Goal: Transaction & Acquisition: Obtain resource

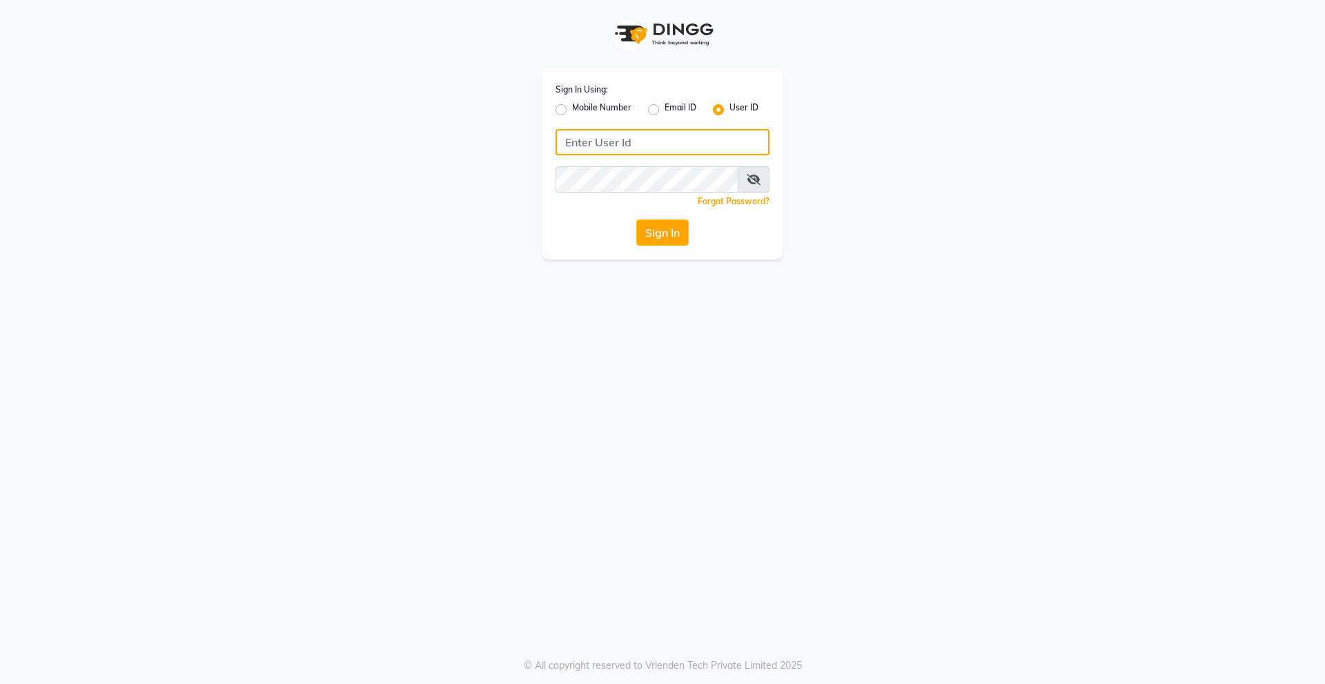
click at [589, 148] on input "Username" at bounding box center [662, 142] width 214 height 26
type input "derma@123"
click at [598, 210] on div "Sign In Using: Mobile Number Email ID User ID derma@123 Remember me Forgot Pass…" at bounding box center [662, 163] width 241 height 191
click at [687, 219] on div "Sign In Using: Mobile Number Email ID User ID derma@123 Remember me Forgot Pass…" at bounding box center [662, 163] width 241 height 191
click at [665, 229] on button "Sign In" at bounding box center [662, 232] width 52 height 26
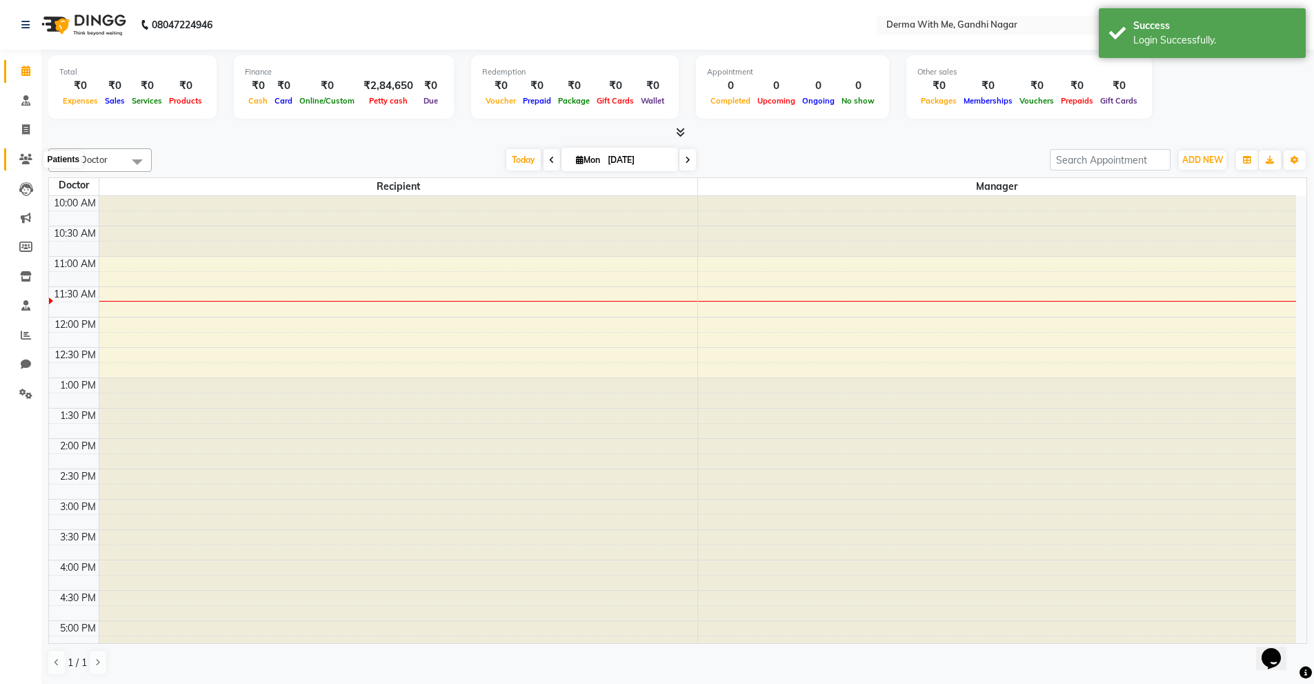
click at [27, 165] on span at bounding box center [26, 160] width 24 height 16
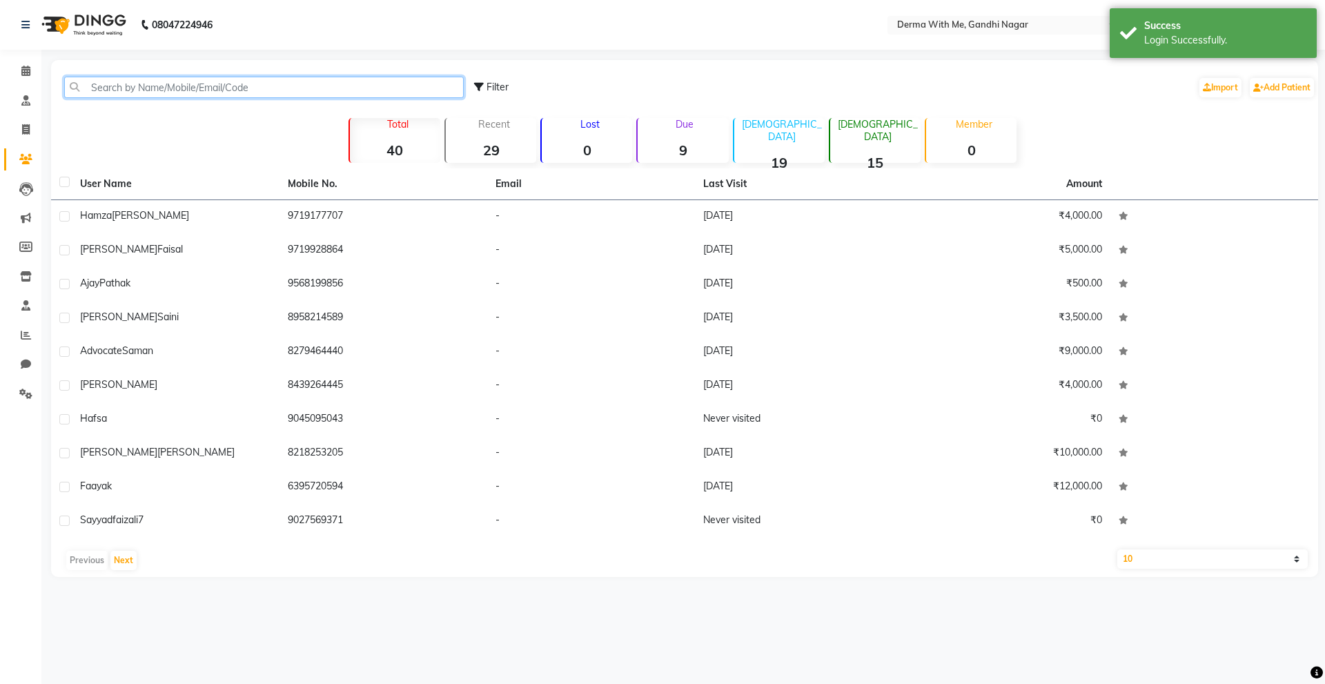
click at [134, 88] on input "text" at bounding box center [263, 87] width 399 height 21
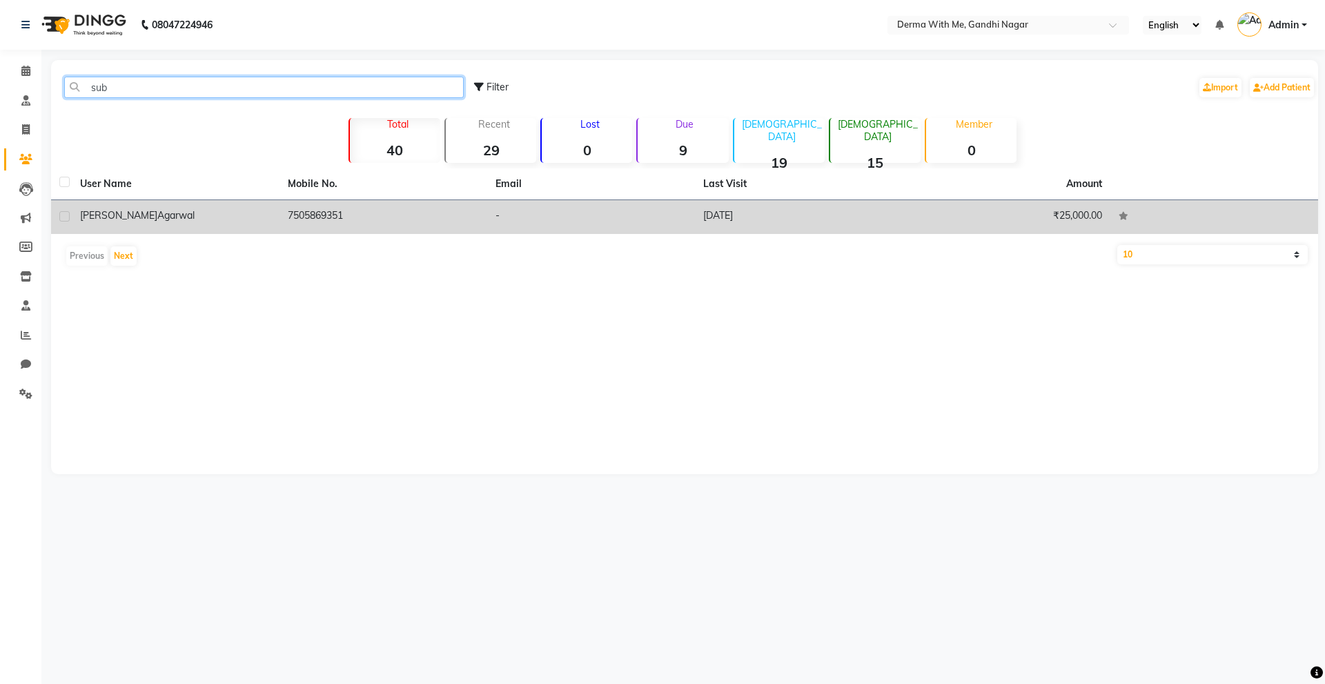
type input "sub"
click at [281, 212] on td "7505869351" at bounding box center [383, 217] width 208 height 34
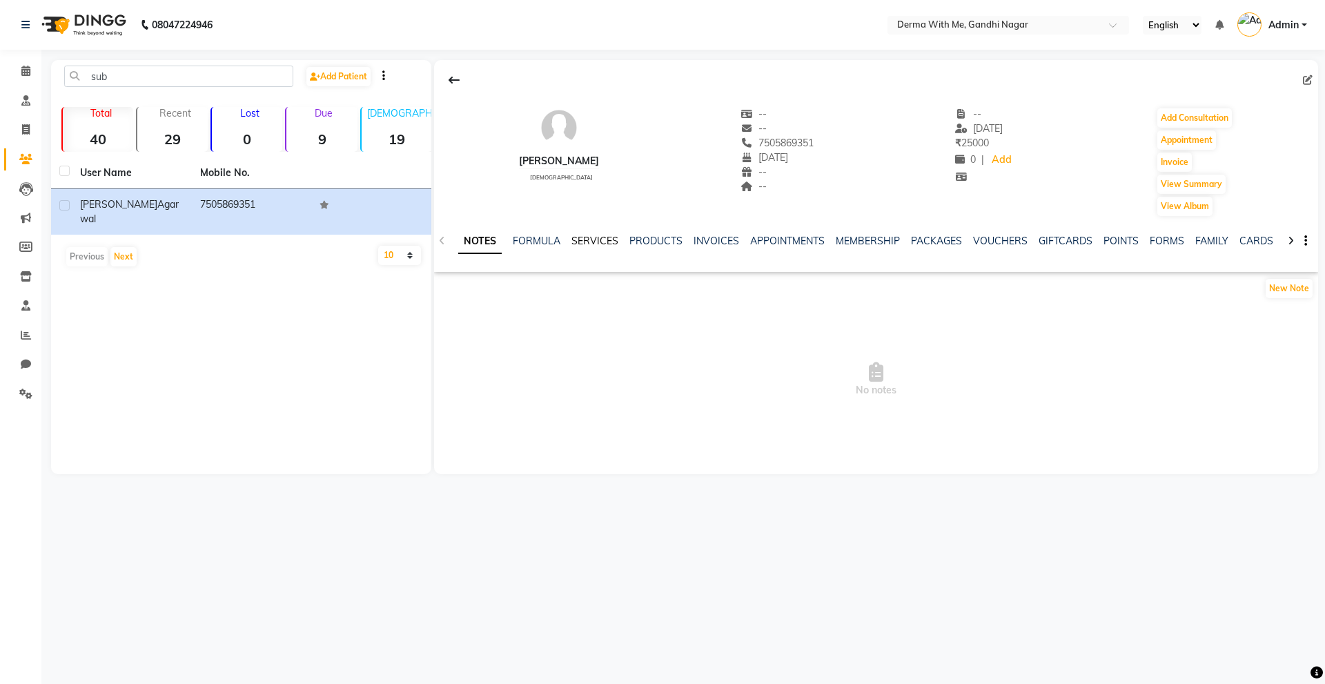
click at [588, 245] on link "SERVICES" at bounding box center [594, 241] width 47 height 12
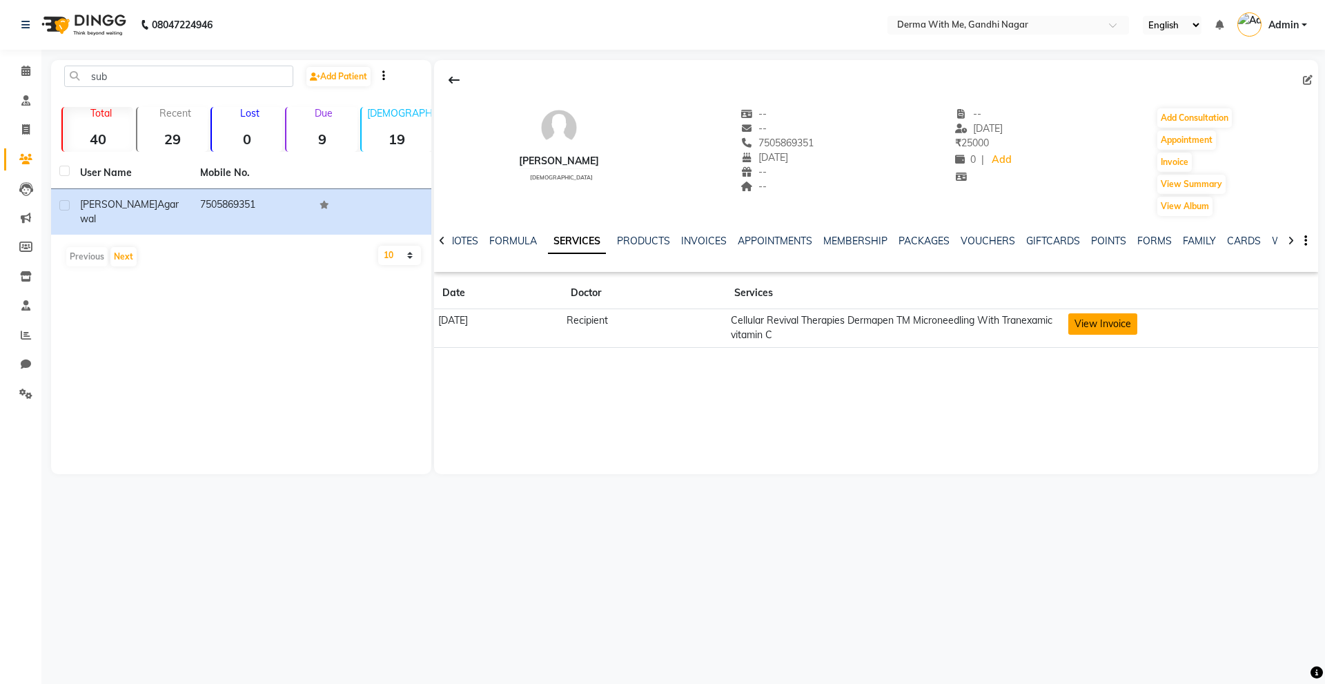
click at [1121, 321] on button "View Invoice" at bounding box center [1102, 323] width 69 height 21
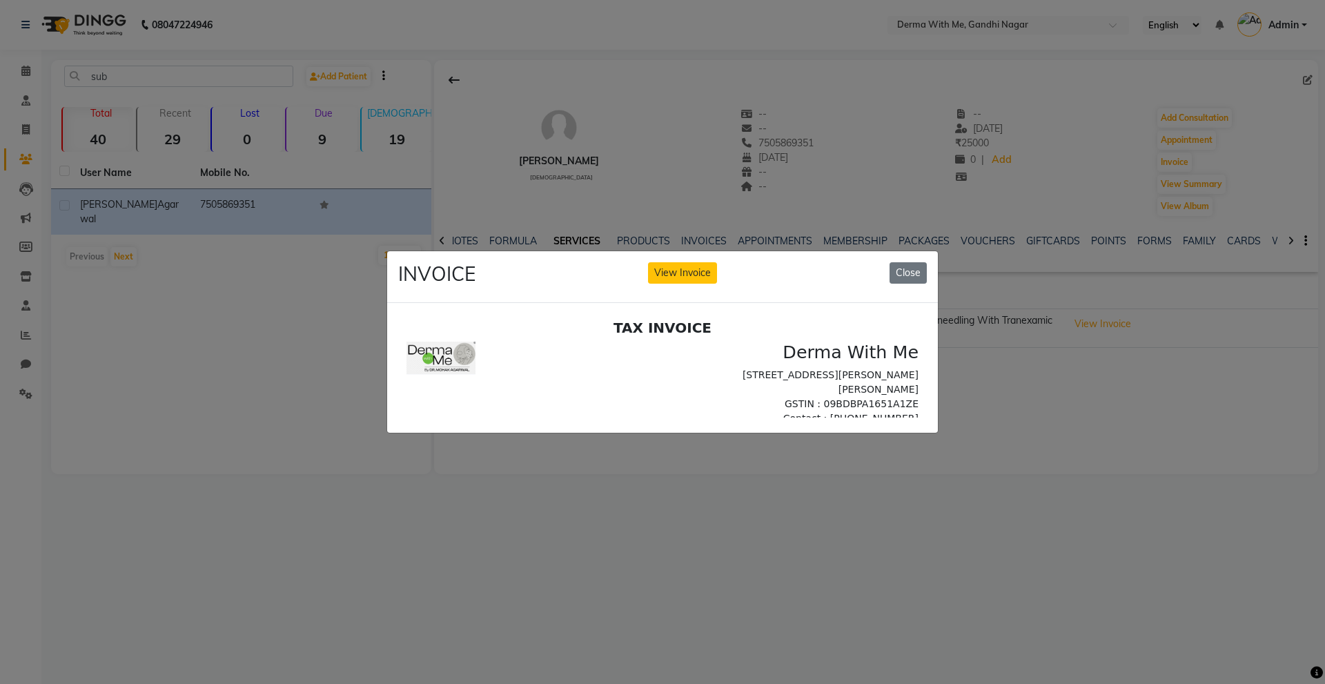
click at [687, 253] on div "INVOICE View Invoice Close" at bounding box center [662, 277] width 551 height 52
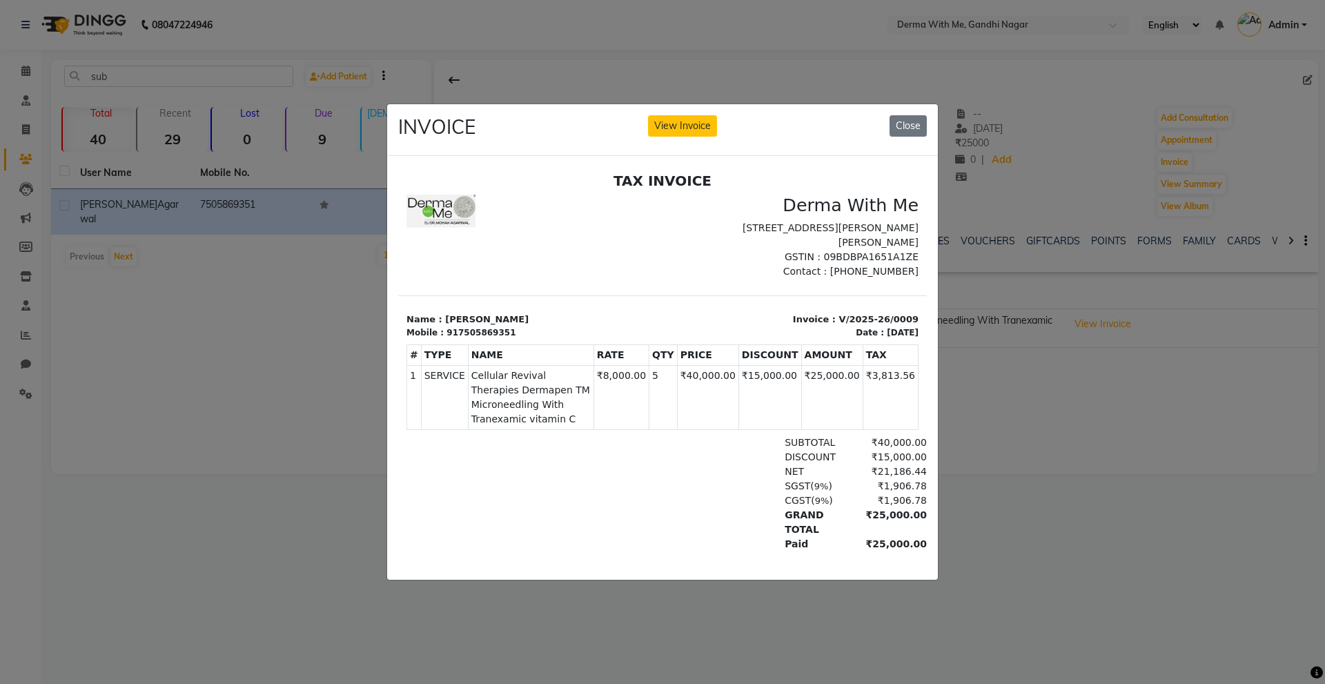
click at [677, 277] on div "TAX INVOICE Derma With Me [STREET_ADDRESS][PERSON_NAME] GSTIN : 09BDBPA1651A1ZE…" at bounding box center [662, 385] width 528 height 426
click at [669, 130] on button "View Invoice" at bounding box center [682, 125] width 69 height 21
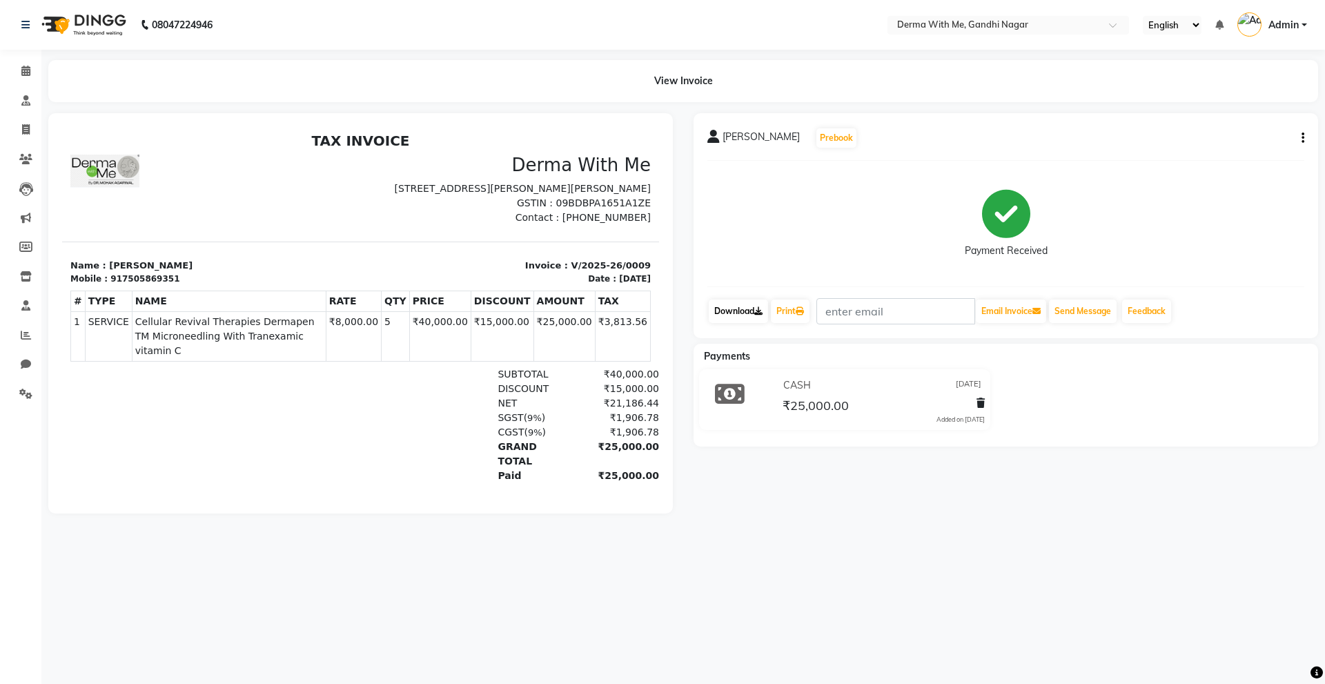
click at [745, 313] on link "Download" at bounding box center [738, 310] width 59 height 23
